Goal: Check status: Check status

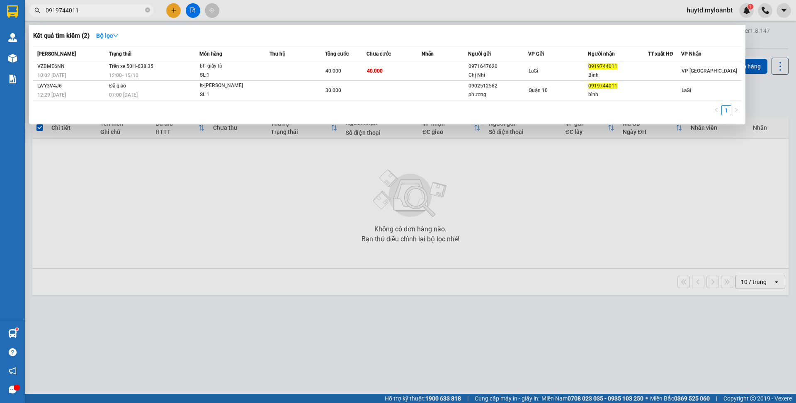
drag, startPoint x: 180, startPoint y: 198, endPoint x: 112, endPoint y: 146, distance: 86.1
click at [180, 198] on div at bounding box center [398, 201] width 796 height 403
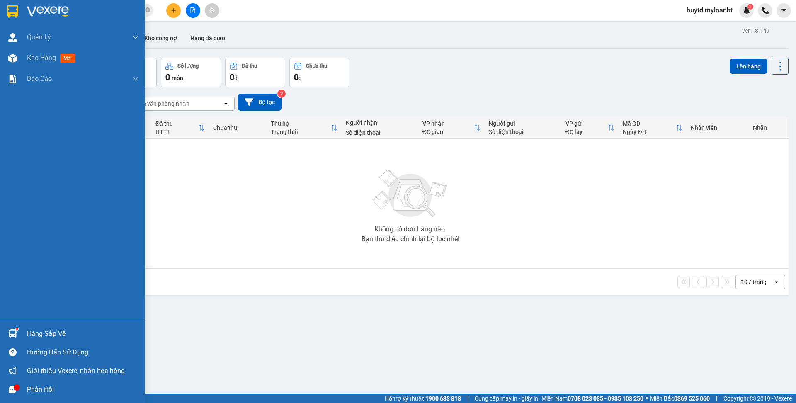
click at [56, 336] on div "Hàng sắp về" at bounding box center [83, 334] width 112 height 12
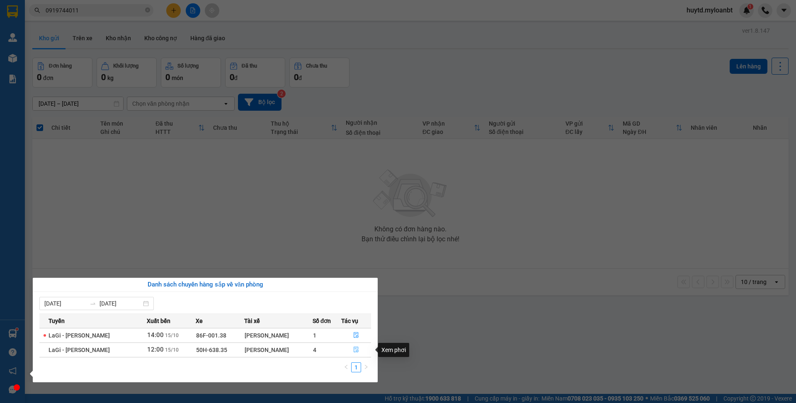
click at [358, 351] on icon "file-done" at bounding box center [356, 350] width 6 height 6
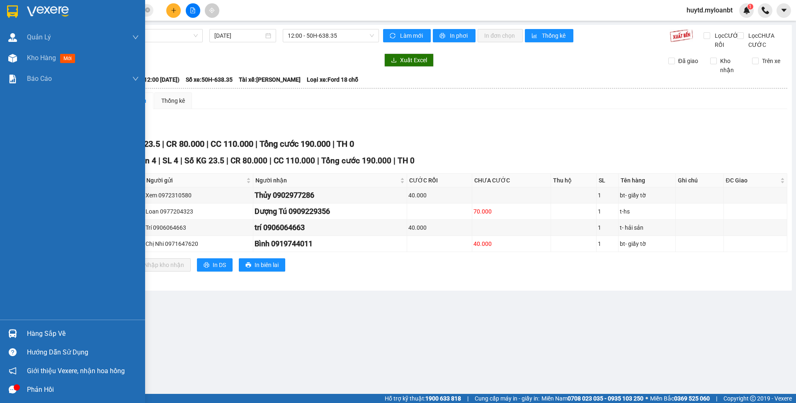
click at [66, 329] on div "Hàng sắp về" at bounding box center [83, 334] width 112 height 12
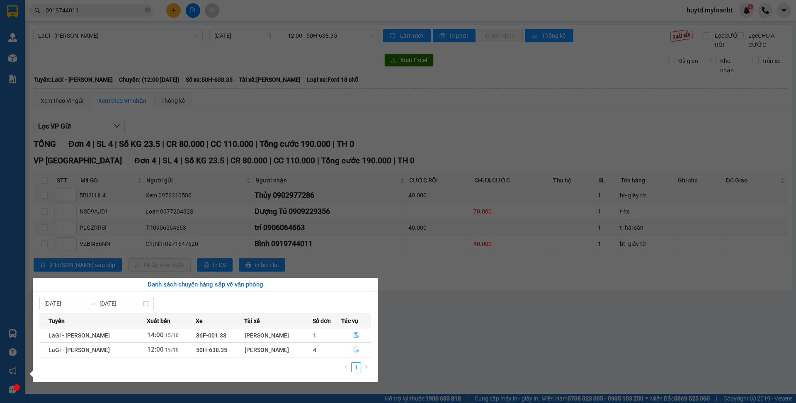
click at [445, 306] on section "Kết quả tìm kiếm ( 2 ) Bộ lọc Mã ĐH Trạng thái Món hàng Thu hộ Tổng cước Chưa c…" at bounding box center [398, 201] width 796 height 403
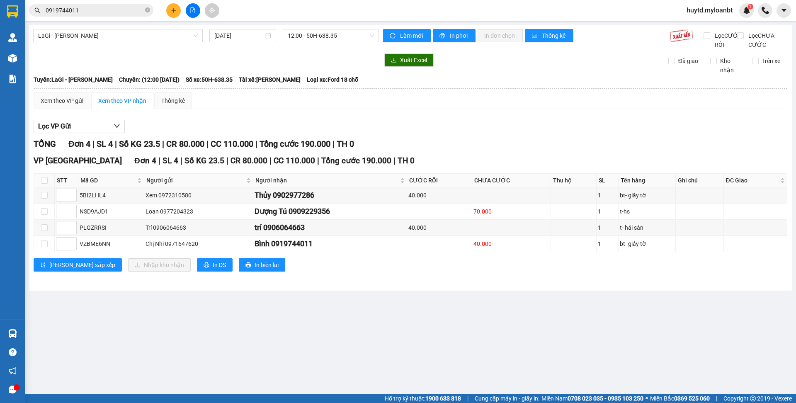
click at [19, 388] on div "Phản hồi" at bounding box center [12, 389] width 25 height 19
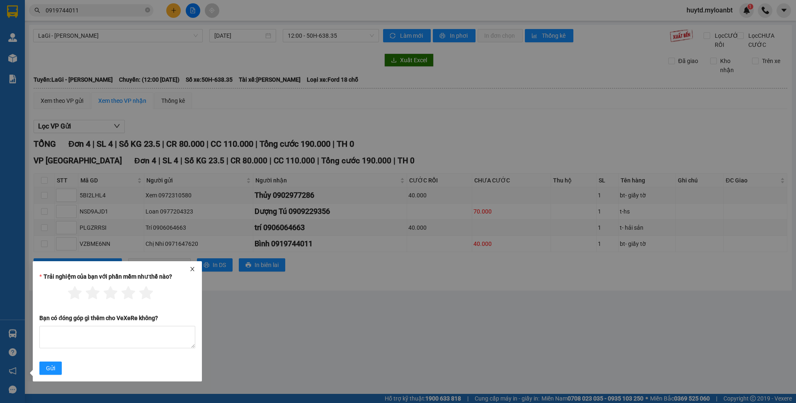
click at [185, 271] on div at bounding box center [117, 269] width 163 height 6
click at [193, 268] on icon "close" at bounding box center [192, 269] width 4 height 4
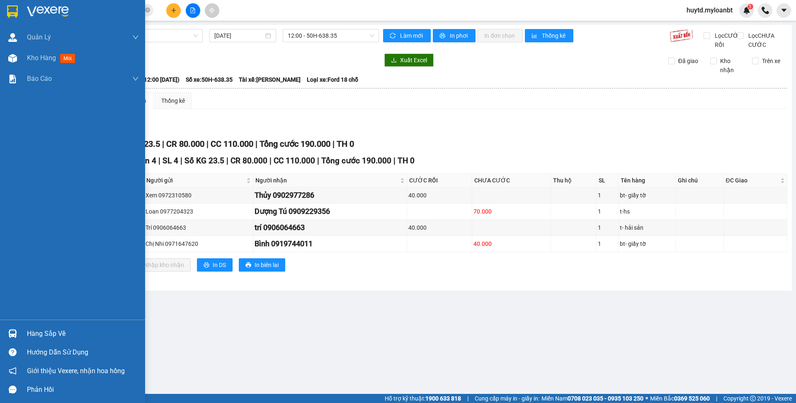
click at [49, 337] on div "Hàng sắp về" at bounding box center [83, 334] width 112 height 12
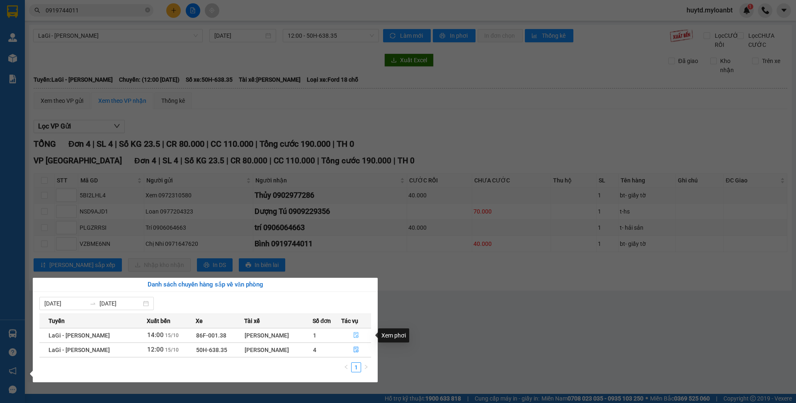
click at [357, 334] on icon "file-done" at bounding box center [356, 335] width 6 height 6
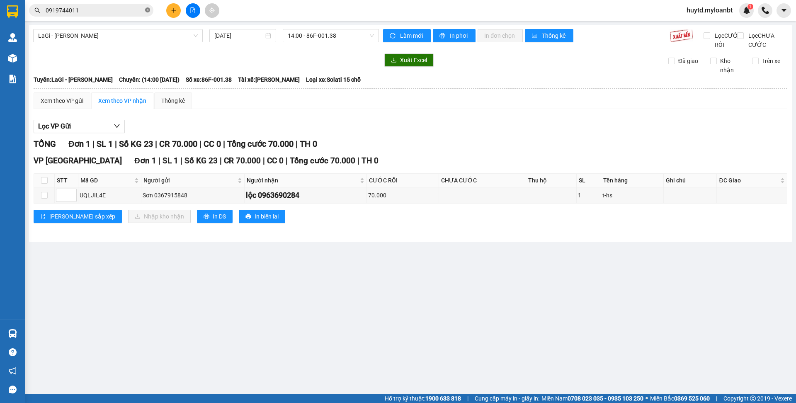
click at [146, 11] on icon "close-circle" at bounding box center [147, 9] width 5 height 5
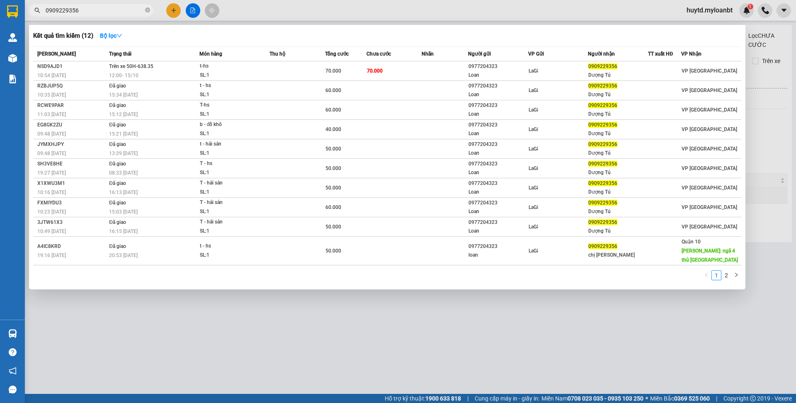
type input "0909229356"
click at [147, 7] on icon "close-circle" at bounding box center [147, 9] width 5 height 5
